Goal: Find specific page/section: Find specific page/section

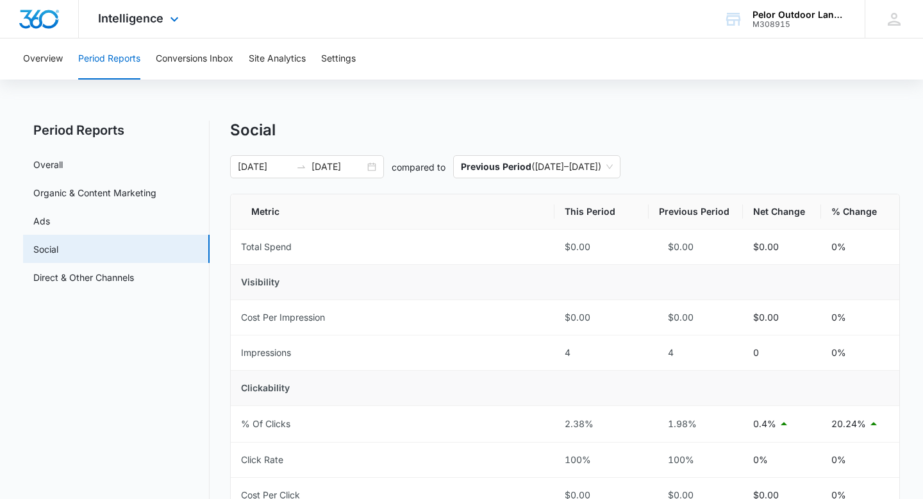
click at [122, 26] on div "Intelligence Apps Reputation Websites Forms CRM Email Social Payments POS Conte…" at bounding box center [140, 19] width 122 height 38
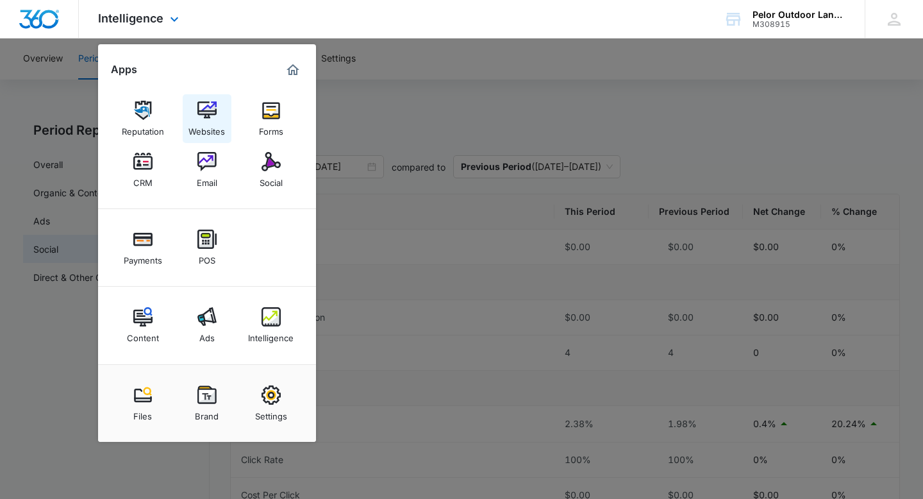
click at [205, 115] on img at bounding box center [206, 110] width 19 height 19
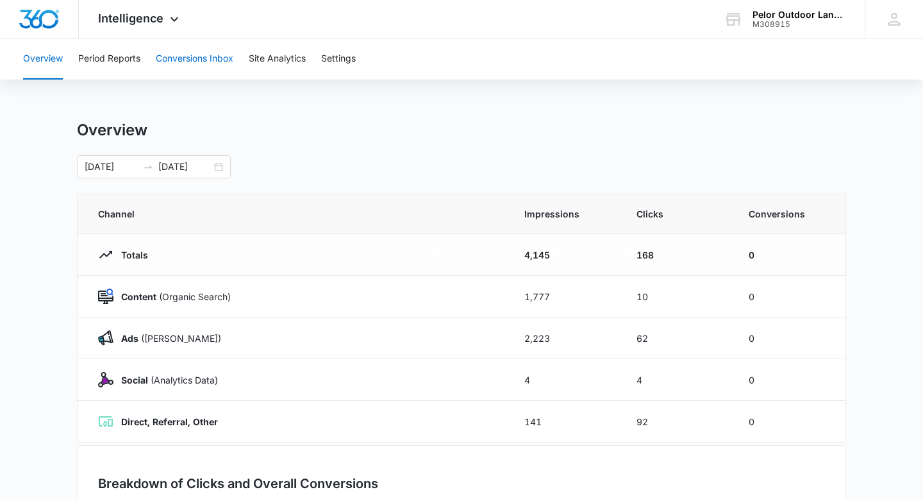
click at [174, 58] on button "Conversions Inbox" at bounding box center [195, 58] width 78 height 41
